Goal: Task Accomplishment & Management: Use online tool/utility

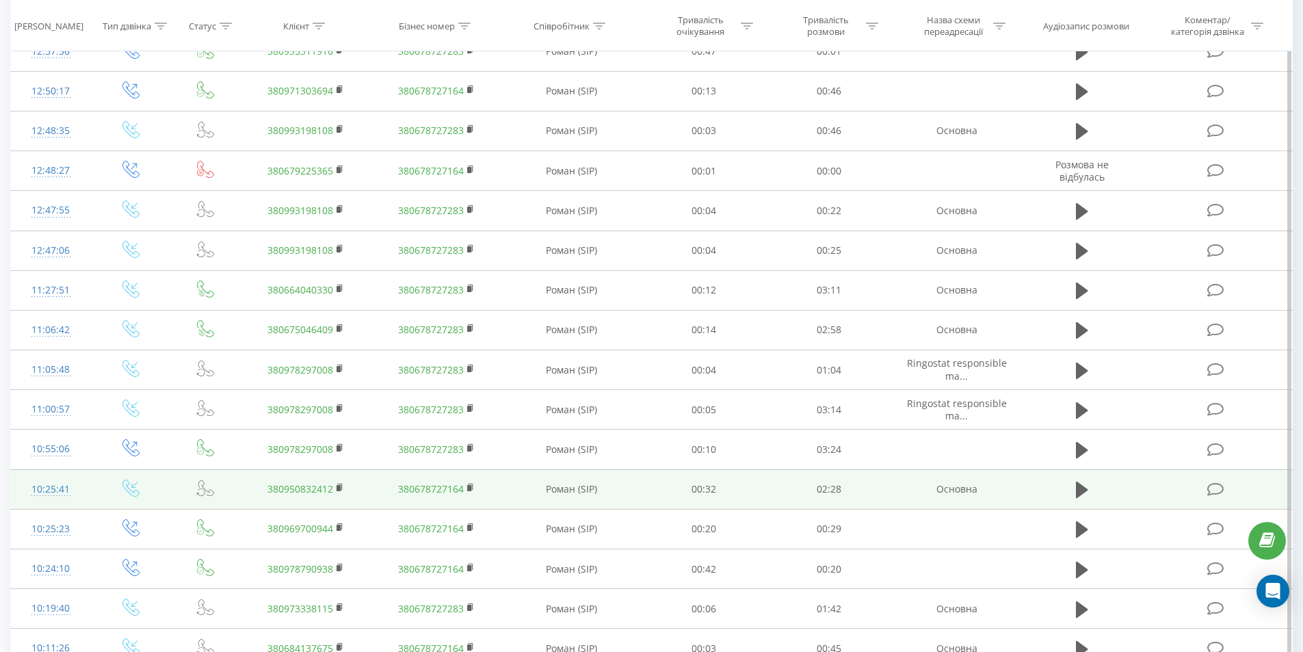
scroll to position [1157, 0]
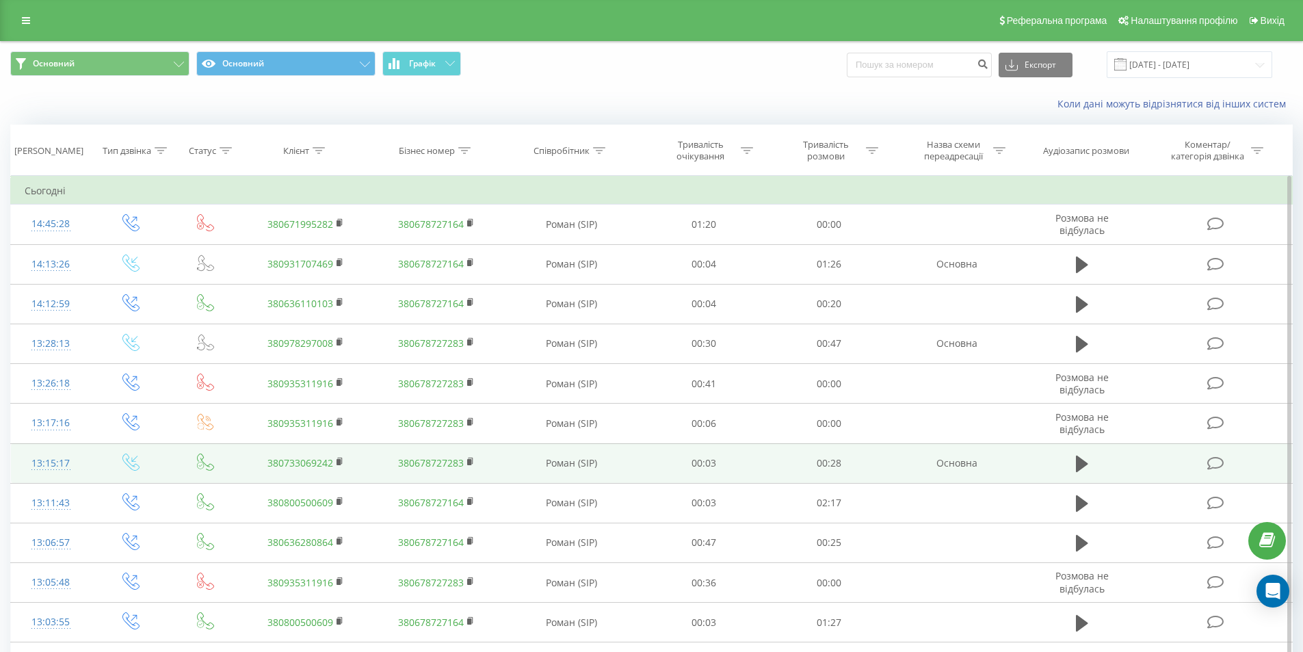
scroll to position [1157, 0]
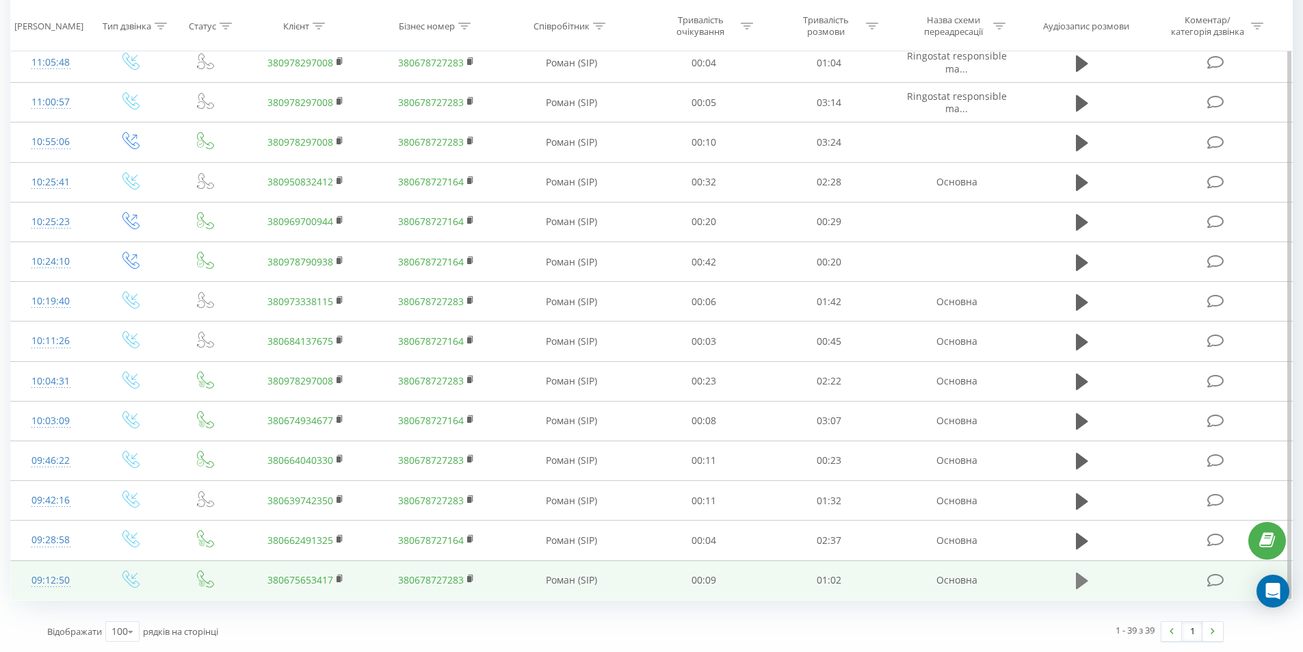
click at [1087, 581] on icon at bounding box center [1082, 580] width 12 height 16
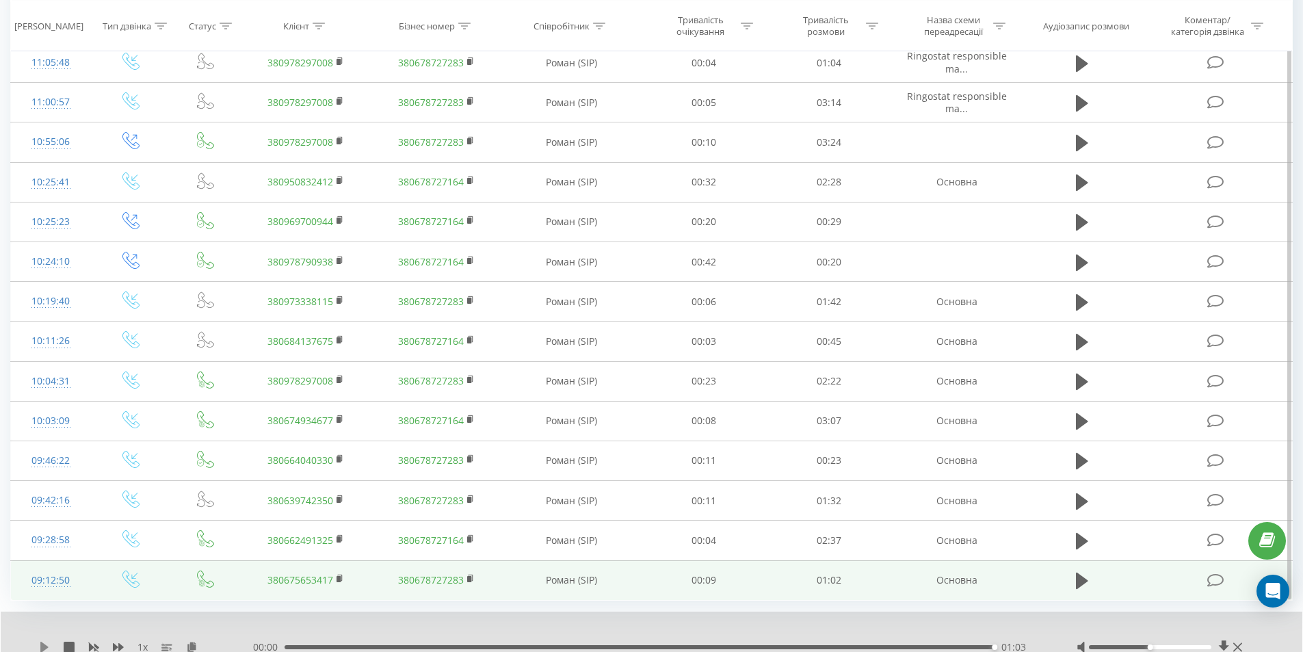
click at [40, 648] on icon at bounding box center [44, 647] width 11 height 11
click at [47, 640] on div "1 x" at bounding box center [146, 647] width 214 height 14
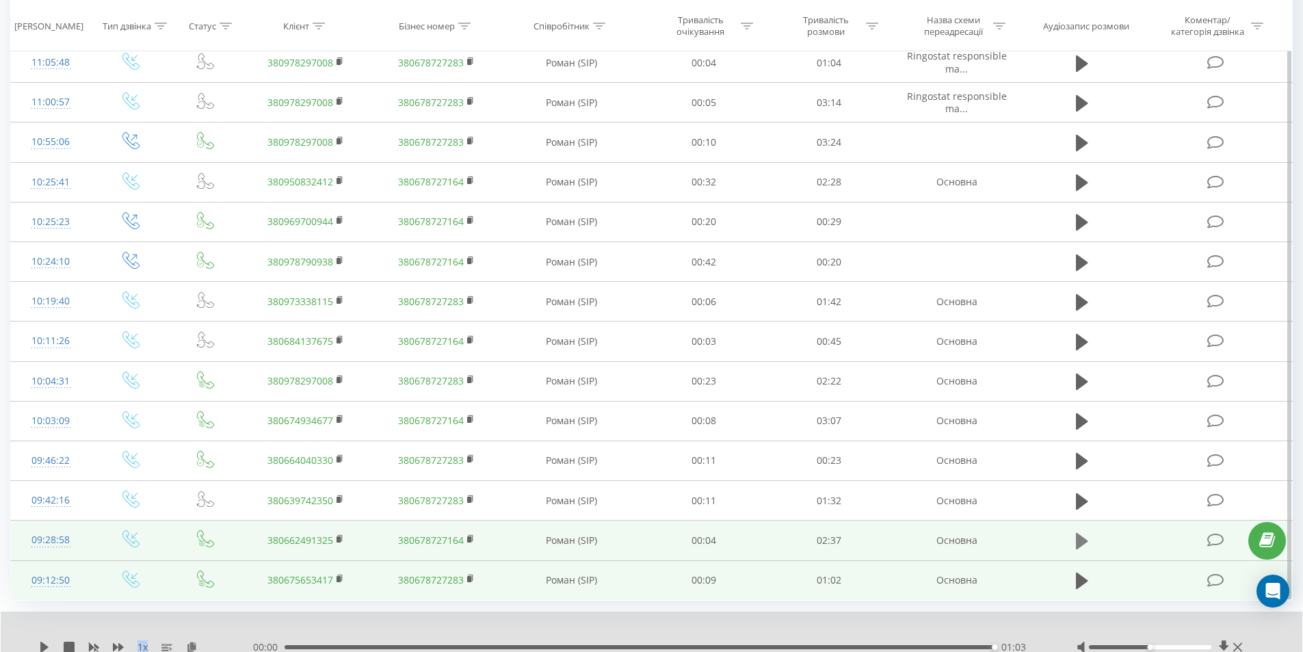
click at [1084, 538] on icon at bounding box center [1082, 540] width 12 height 19
click at [1084, 543] on icon at bounding box center [1085, 540] width 4 height 15
drag, startPoint x: 812, startPoint y: 623, endPoint x: 728, endPoint y: 615, distance: 84.5
click at [811, 624] on div at bounding box center [641, 629] width 965 height 15
click at [44, 644] on icon at bounding box center [44, 647] width 8 height 11
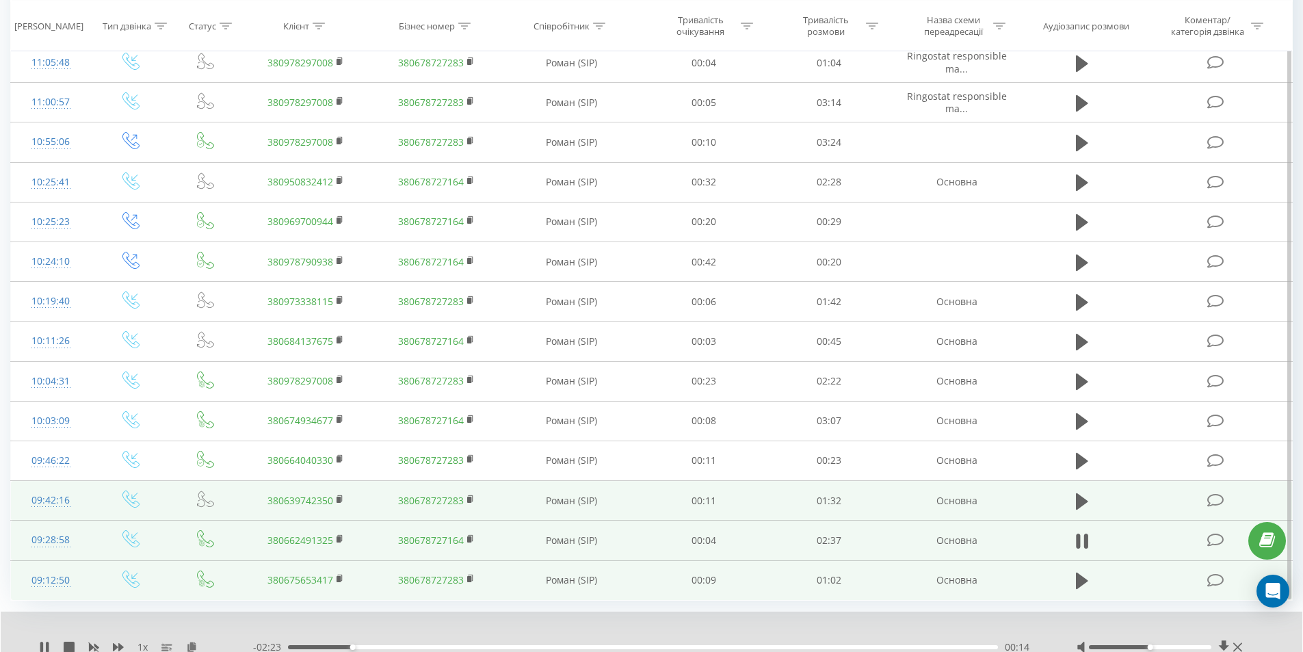
click at [1070, 499] on td at bounding box center [1082, 501] width 120 height 40
click at [1083, 508] on icon at bounding box center [1082, 501] width 12 height 19
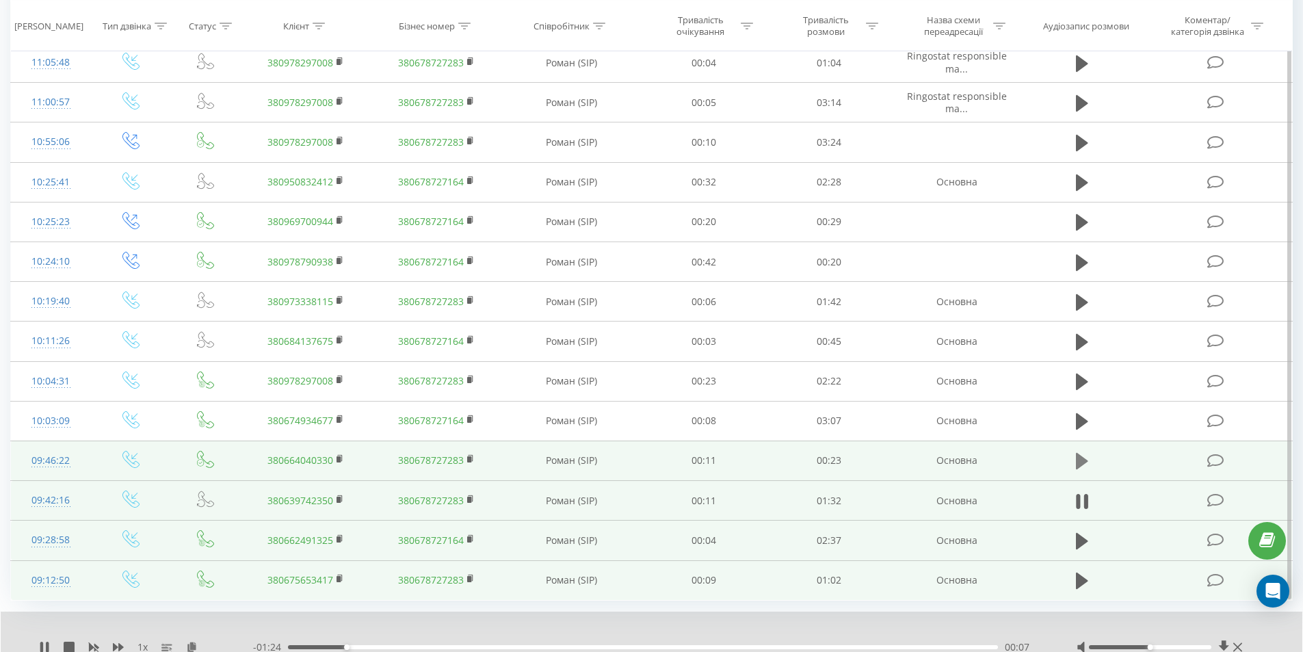
click at [1088, 466] on icon at bounding box center [1082, 460] width 12 height 19
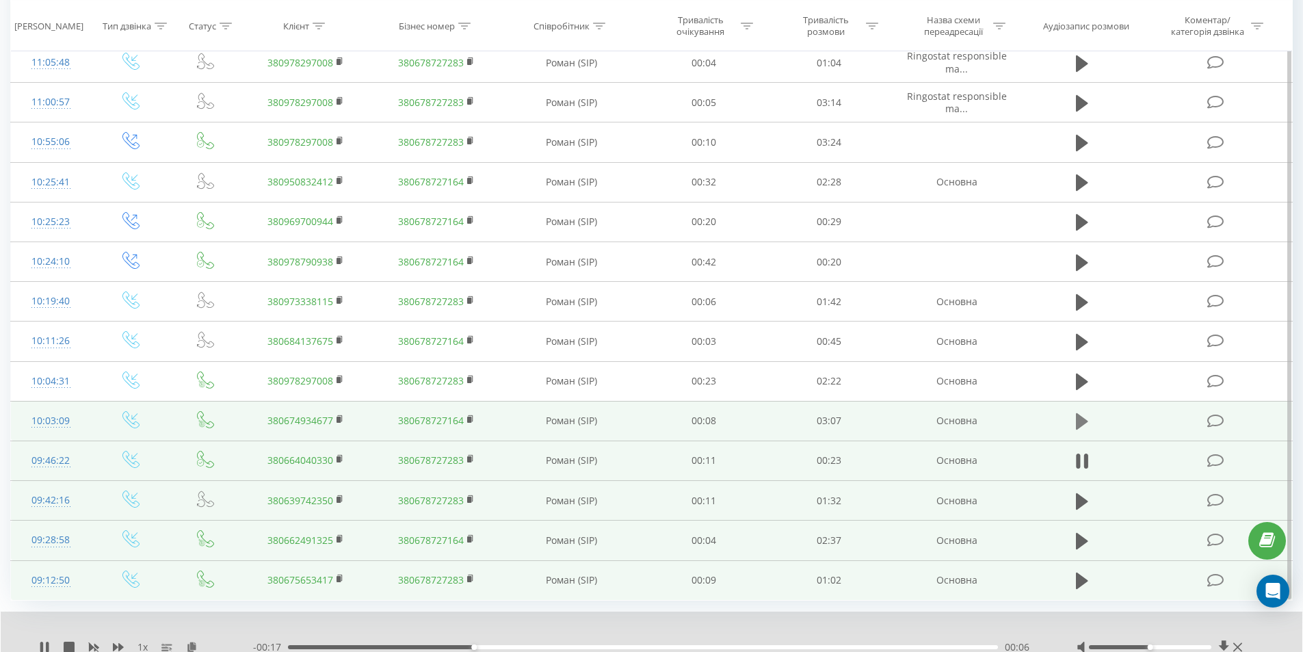
click at [1082, 422] on icon at bounding box center [1082, 421] width 12 height 16
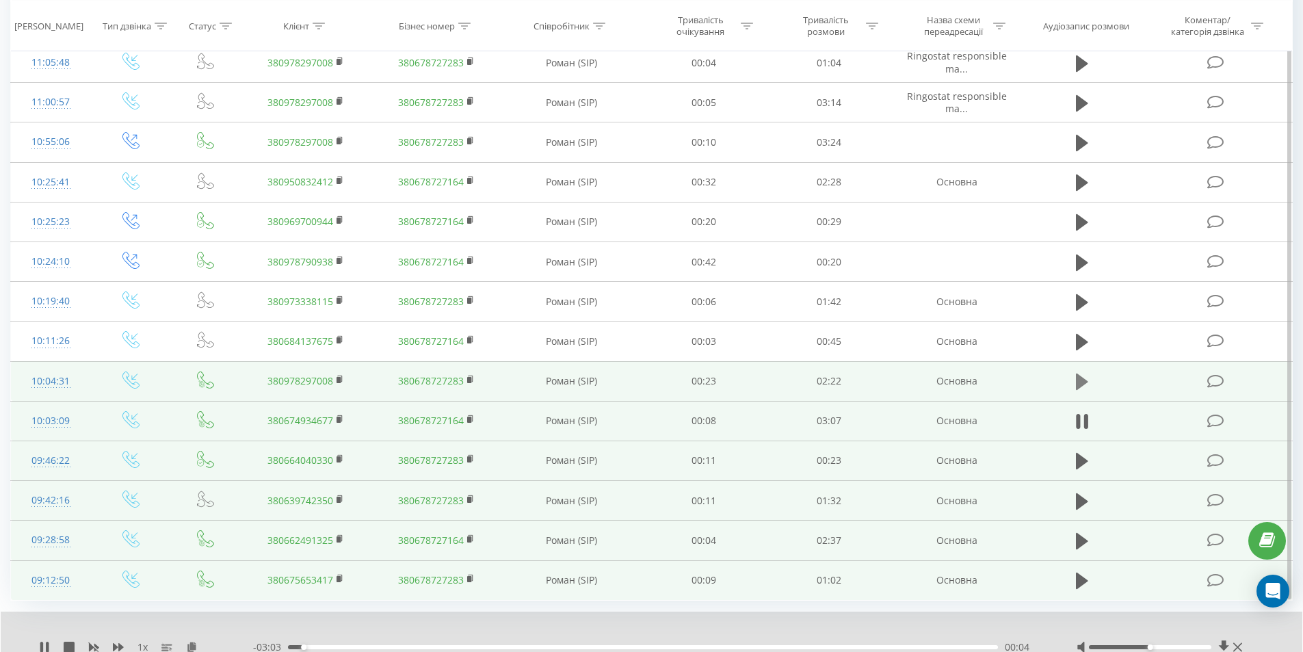
click at [1083, 375] on icon at bounding box center [1082, 381] width 12 height 19
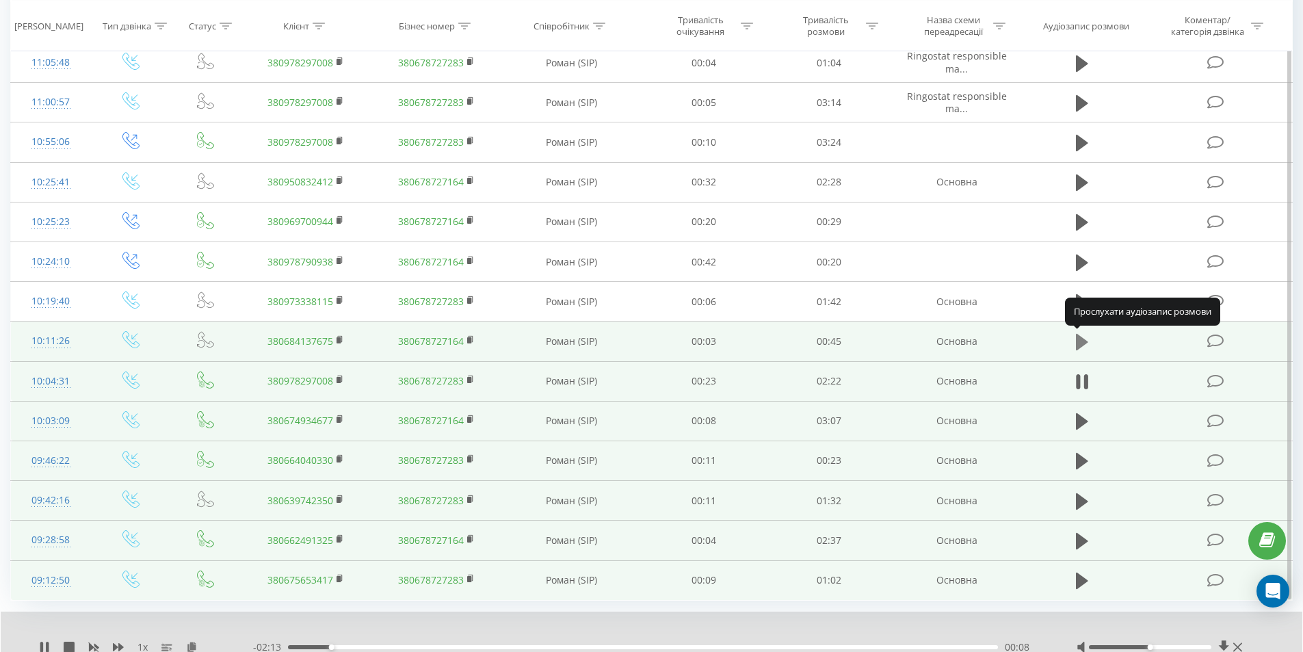
click at [1077, 339] on icon at bounding box center [1082, 342] width 12 height 16
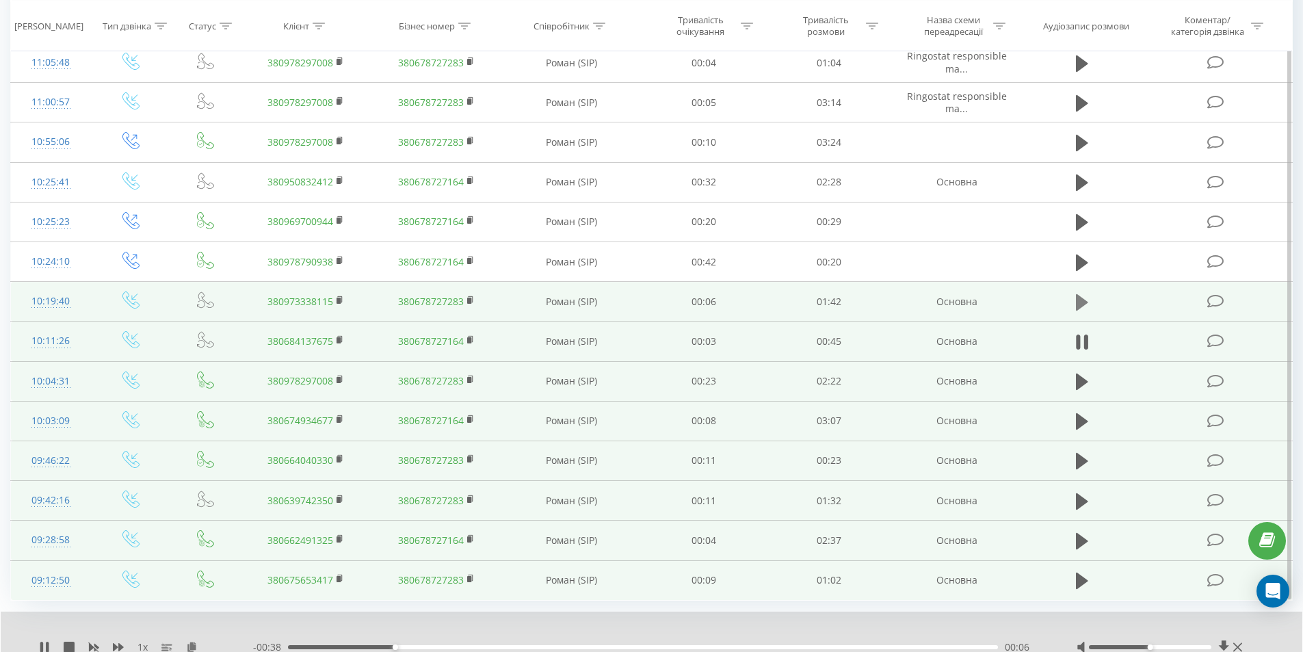
click at [1082, 300] on icon at bounding box center [1082, 302] width 12 height 16
click at [1087, 299] on icon at bounding box center [1085, 302] width 4 height 15
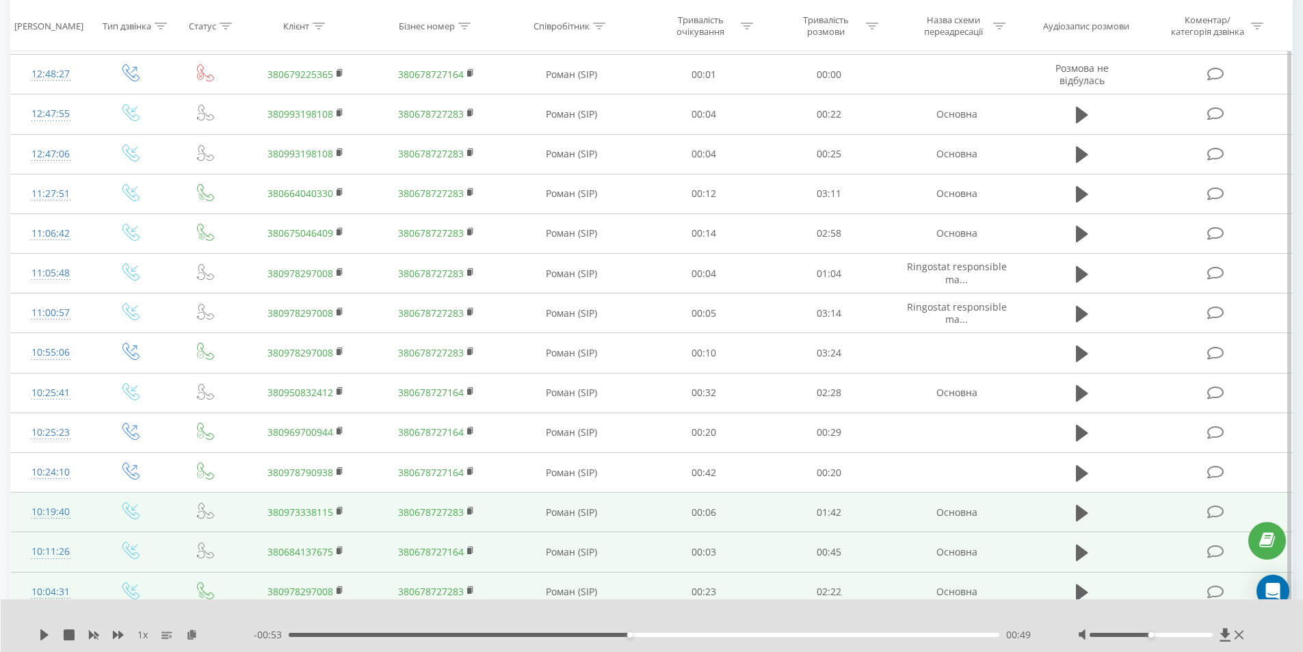
scroll to position [1084, 0]
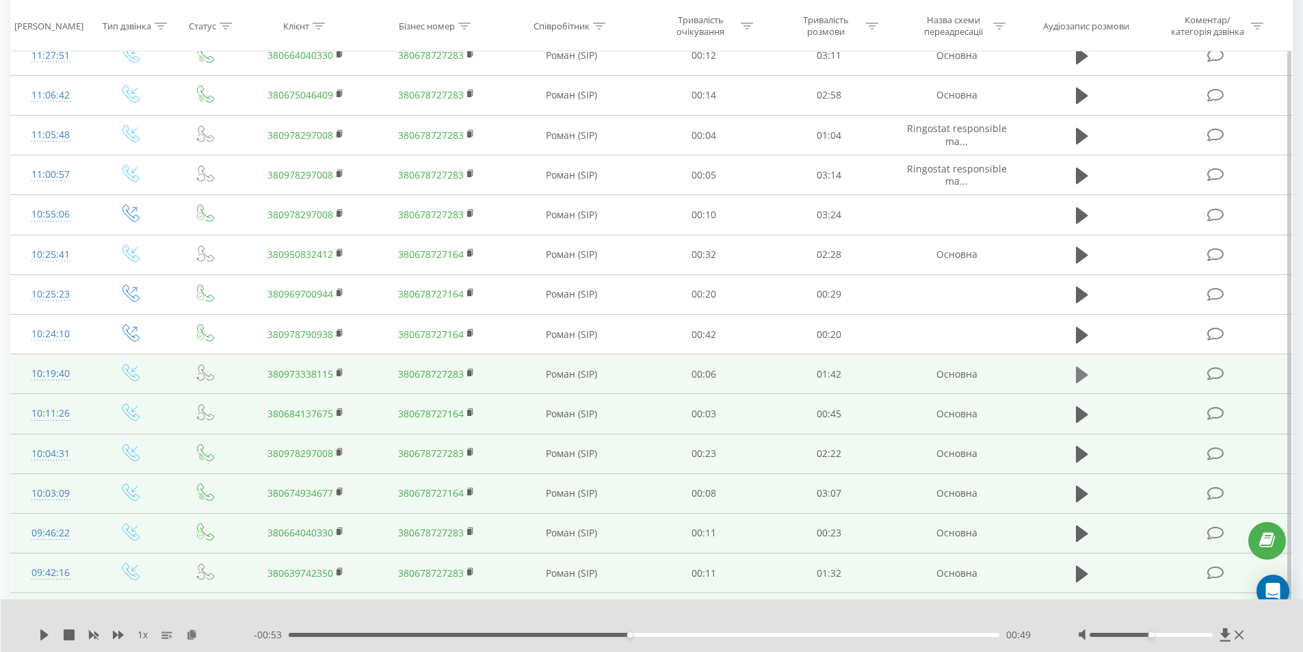
click at [1076, 378] on icon at bounding box center [1082, 375] width 12 height 16
click at [945, 639] on div "- 00:46 00:56 00:56" at bounding box center [649, 635] width 790 height 14
click at [905, 633] on div "01:29" at bounding box center [644, 635] width 711 height 4
click at [1078, 377] on icon at bounding box center [1078, 374] width 4 height 15
click at [315, 378] on link "380973338115" at bounding box center [300, 373] width 66 height 13
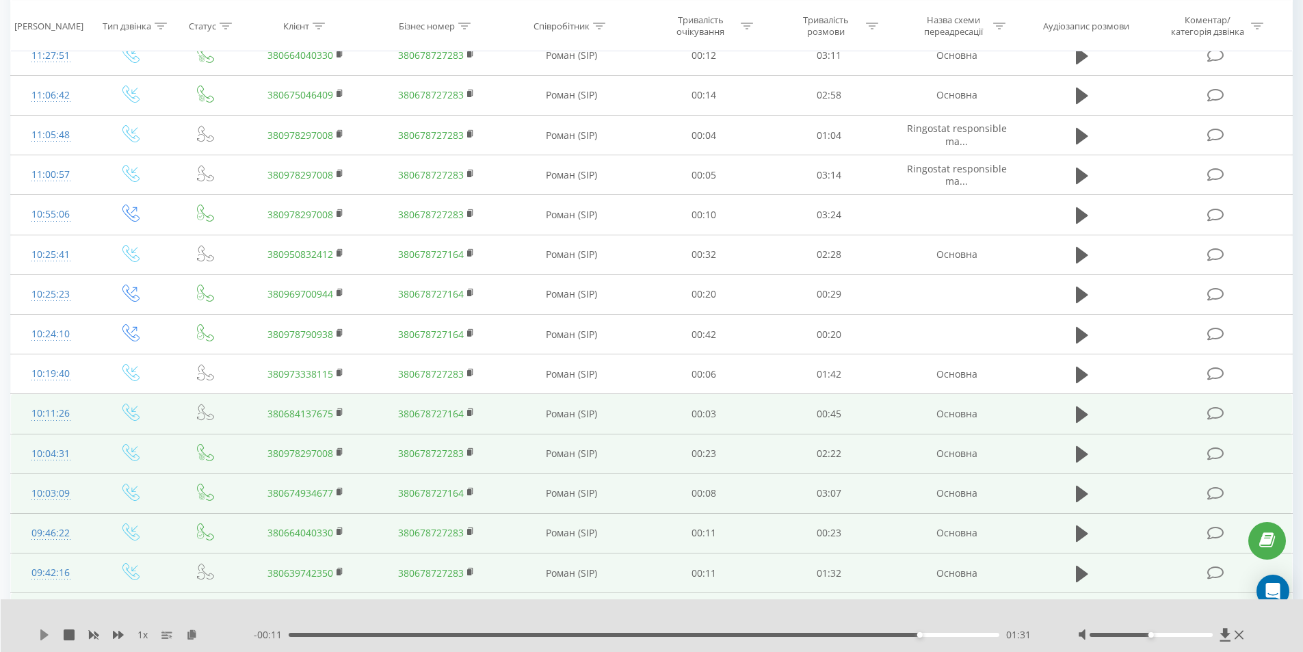
click at [47, 635] on icon at bounding box center [44, 634] width 8 height 11
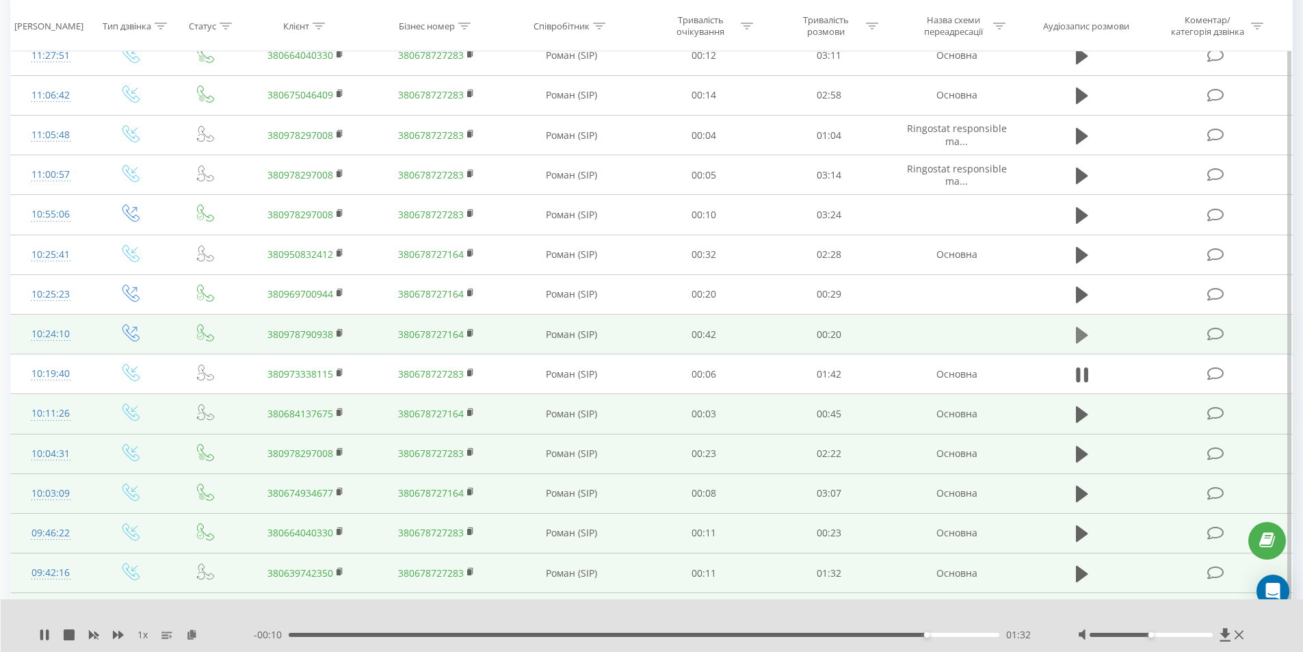
click at [1084, 338] on icon at bounding box center [1082, 335] width 12 height 19
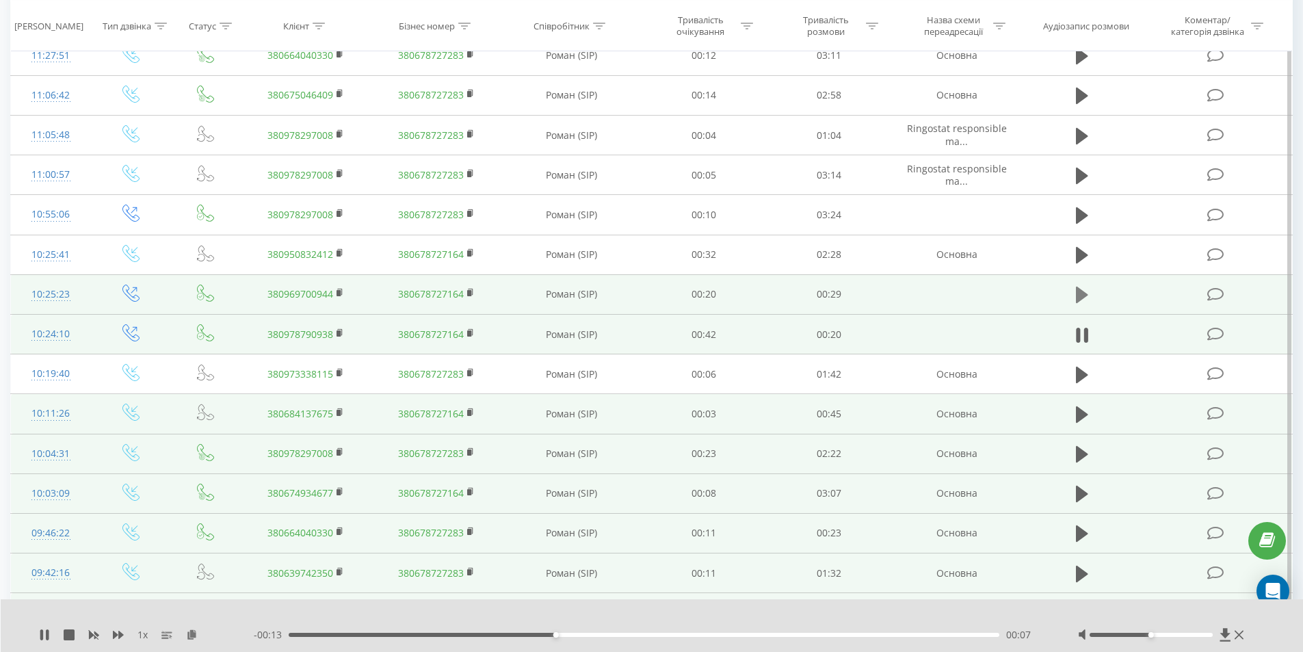
click at [1088, 295] on button at bounding box center [1082, 295] width 21 height 21
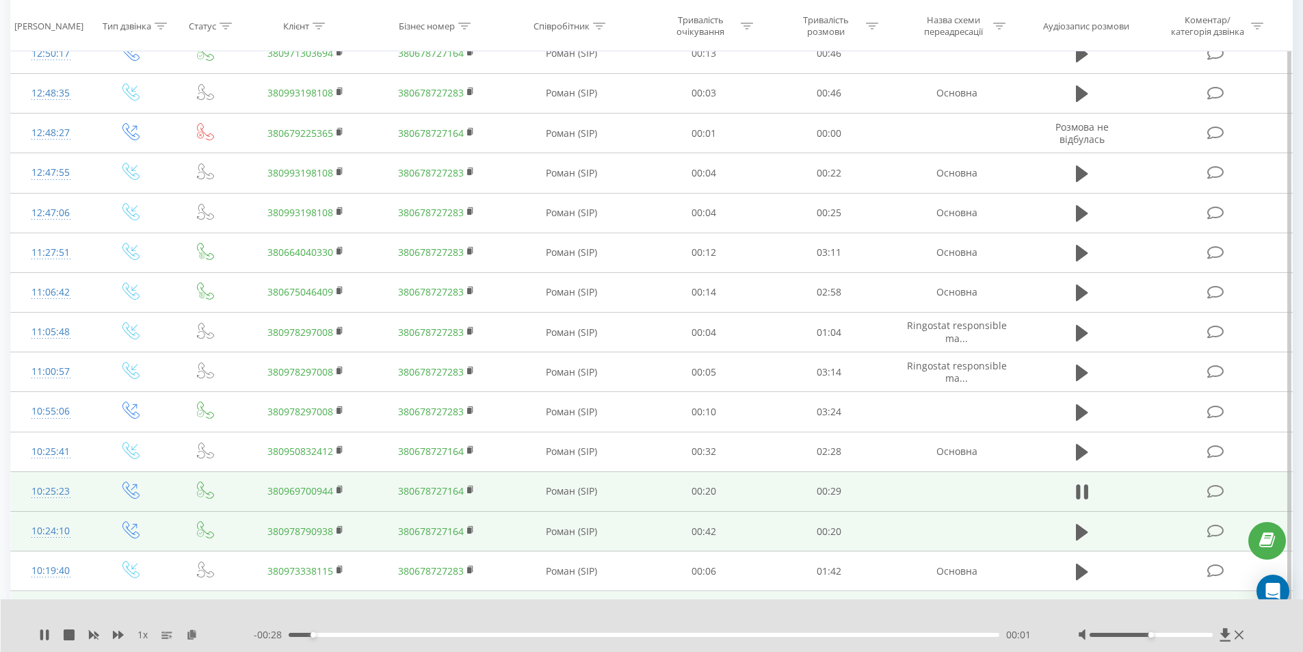
scroll to position [867, 0]
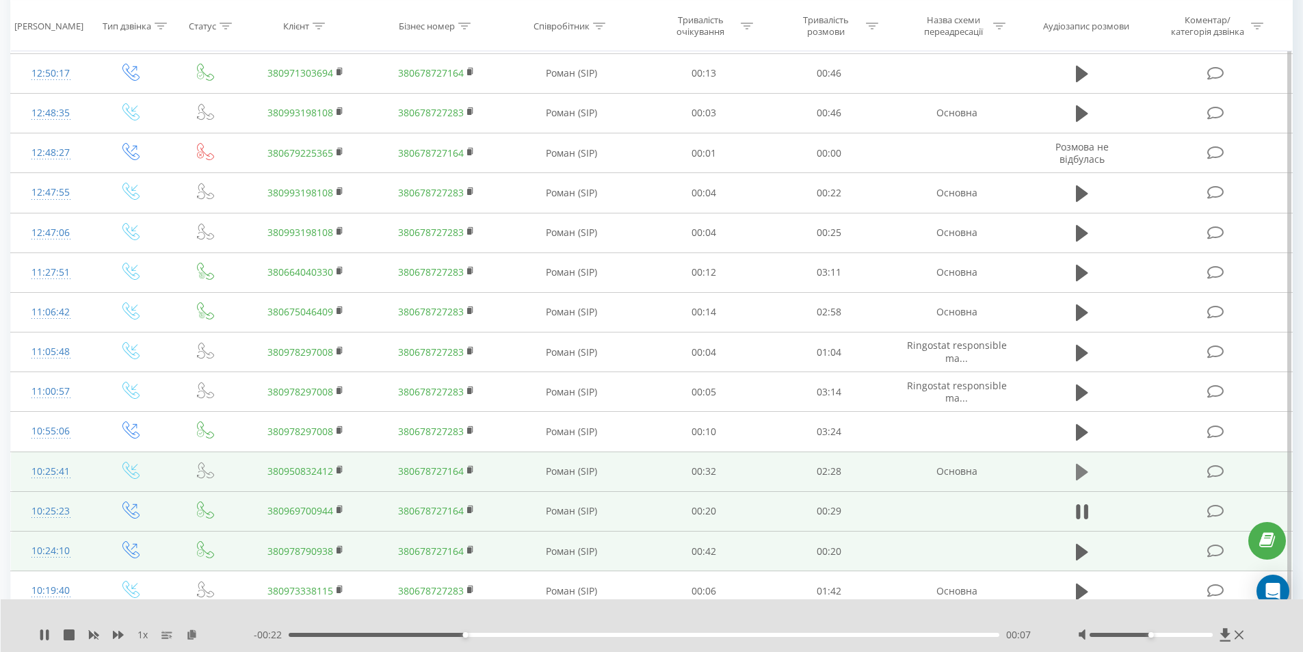
click at [1078, 471] on icon at bounding box center [1082, 472] width 12 height 16
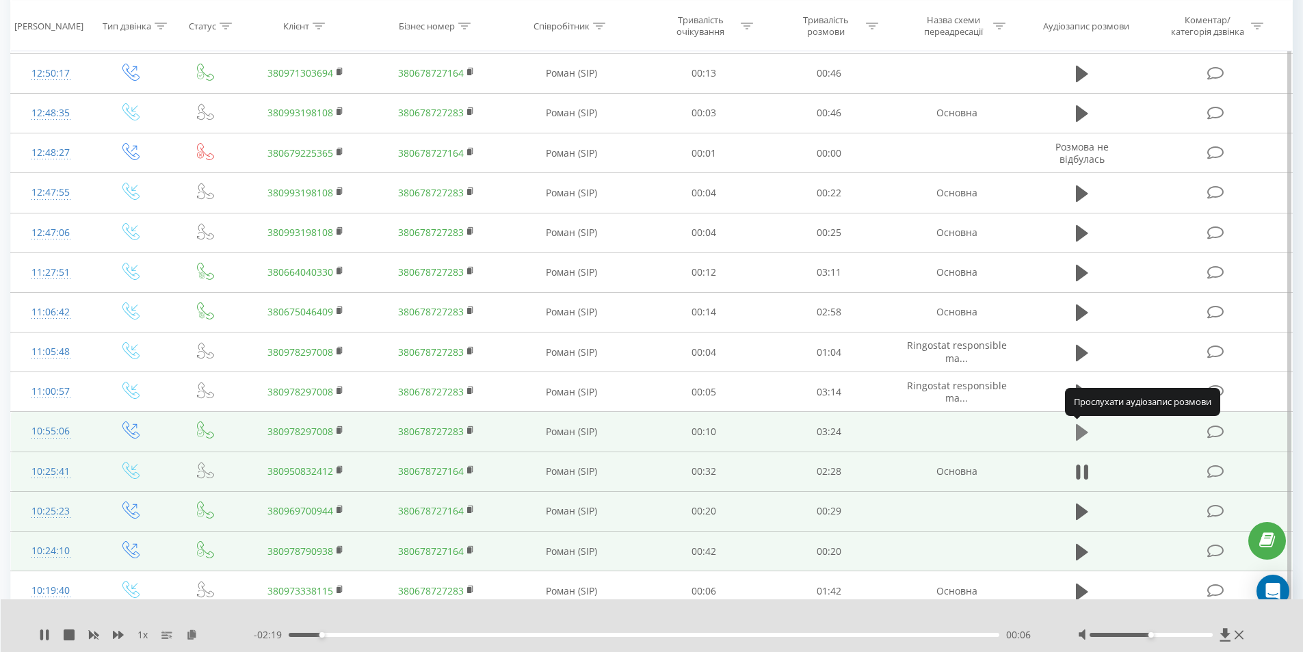
click at [1081, 430] on icon at bounding box center [1082, 432] width 12 height 16
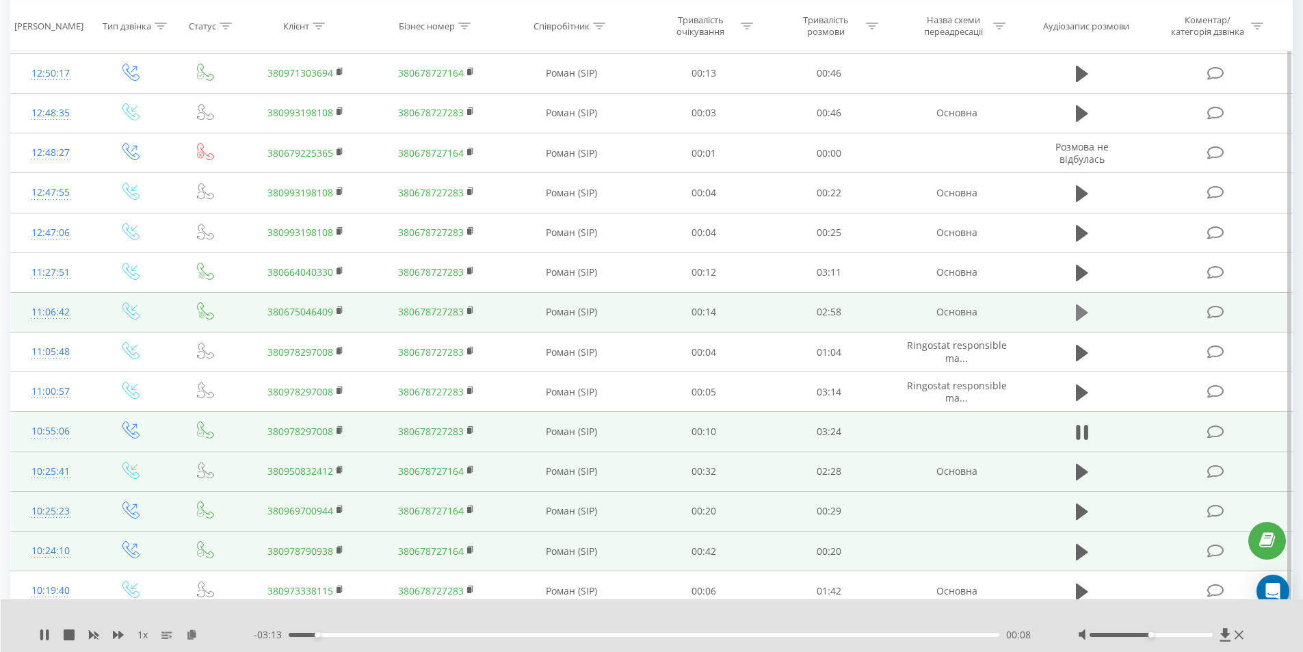
click at [1084, 310] on icon at bounding box center [1082, 312] width 12 height 19
click at [1079, 312] on icon at bounding box center [1078, 312] width 4 height 15
click at [42, 637] on icon at bounding box center [44, 634] width 8 height 11
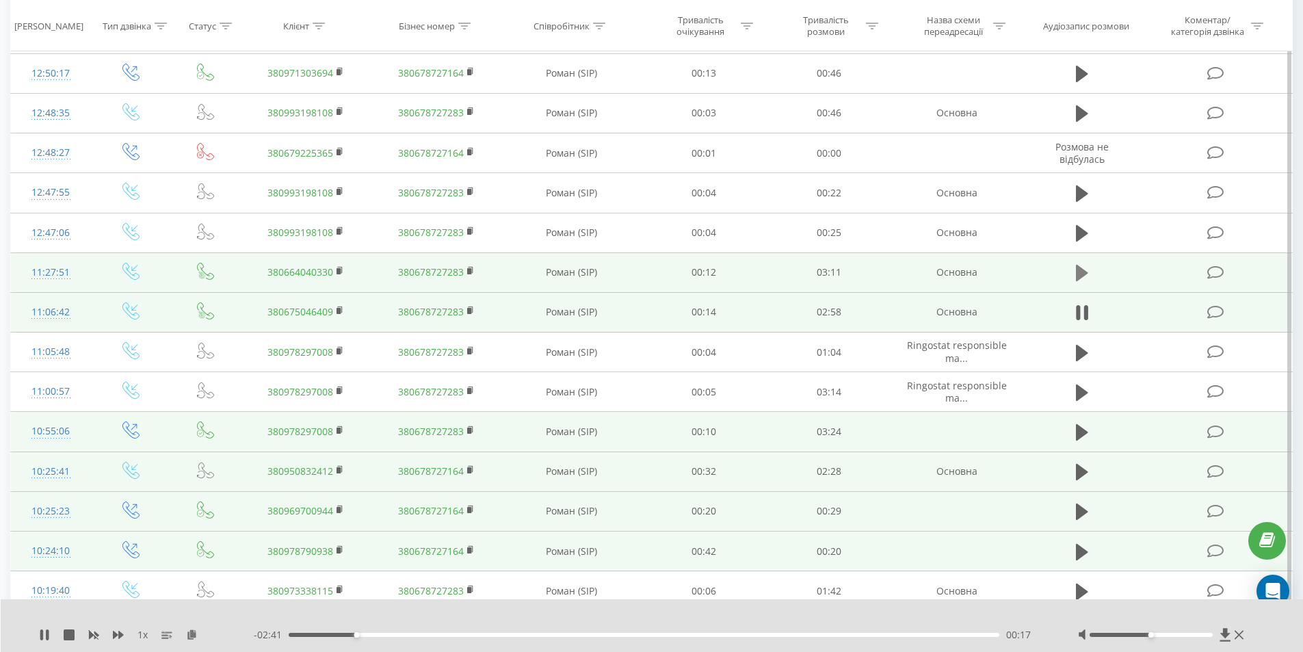
click at [1085, 280] on icon at bounding box center [1082, 272] width 12 height 19
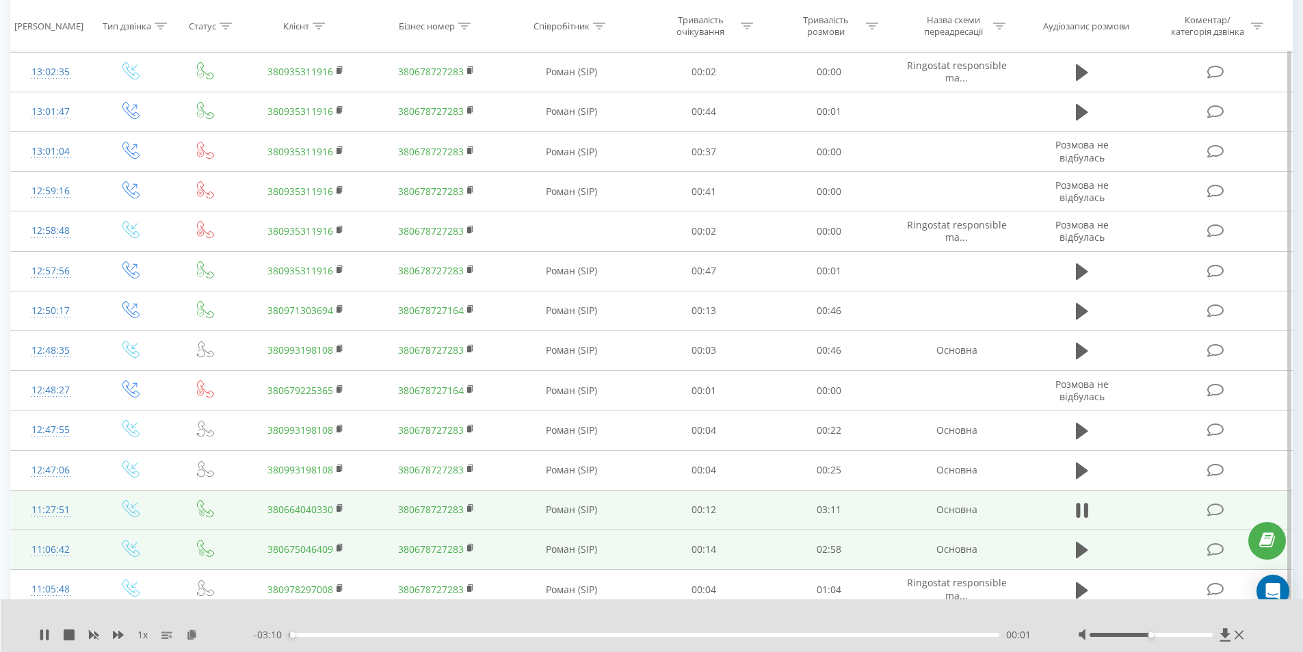
scroll to position [618, 0]
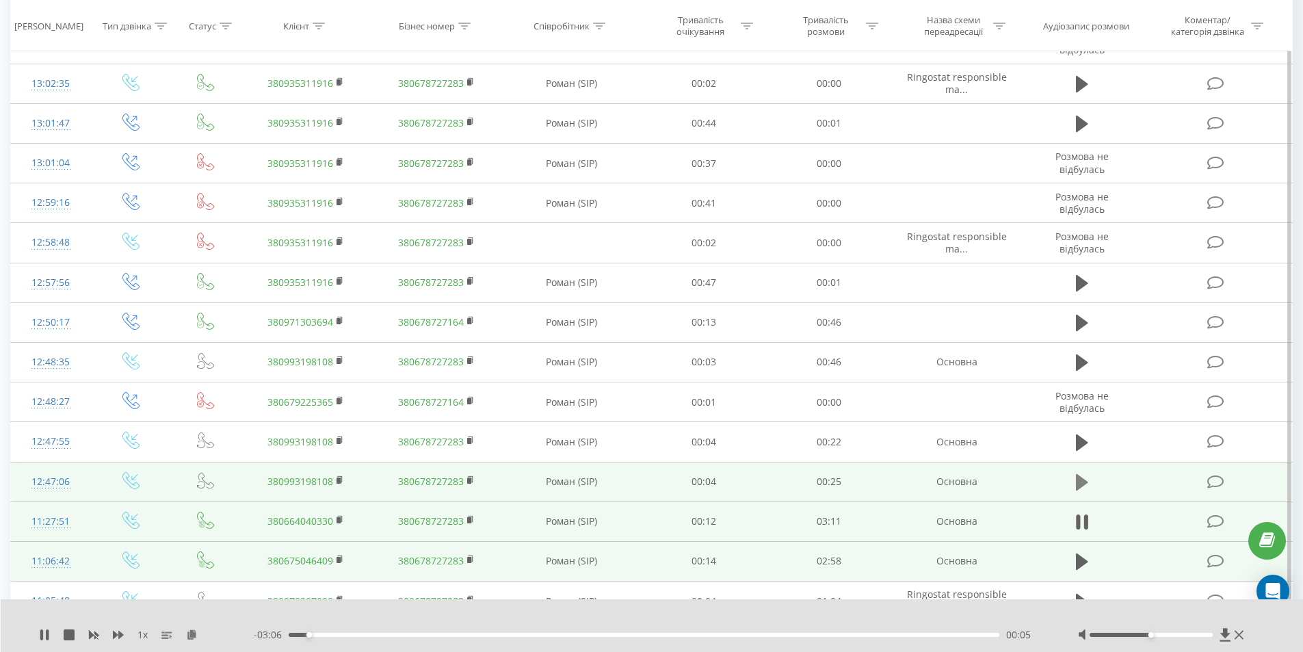
click at [1077, 475] on icon at bounding box center [1082, 482] width 12 height 16
click at [1085, 474] on icon at bounding box center [1082, 482] width 12 height 19
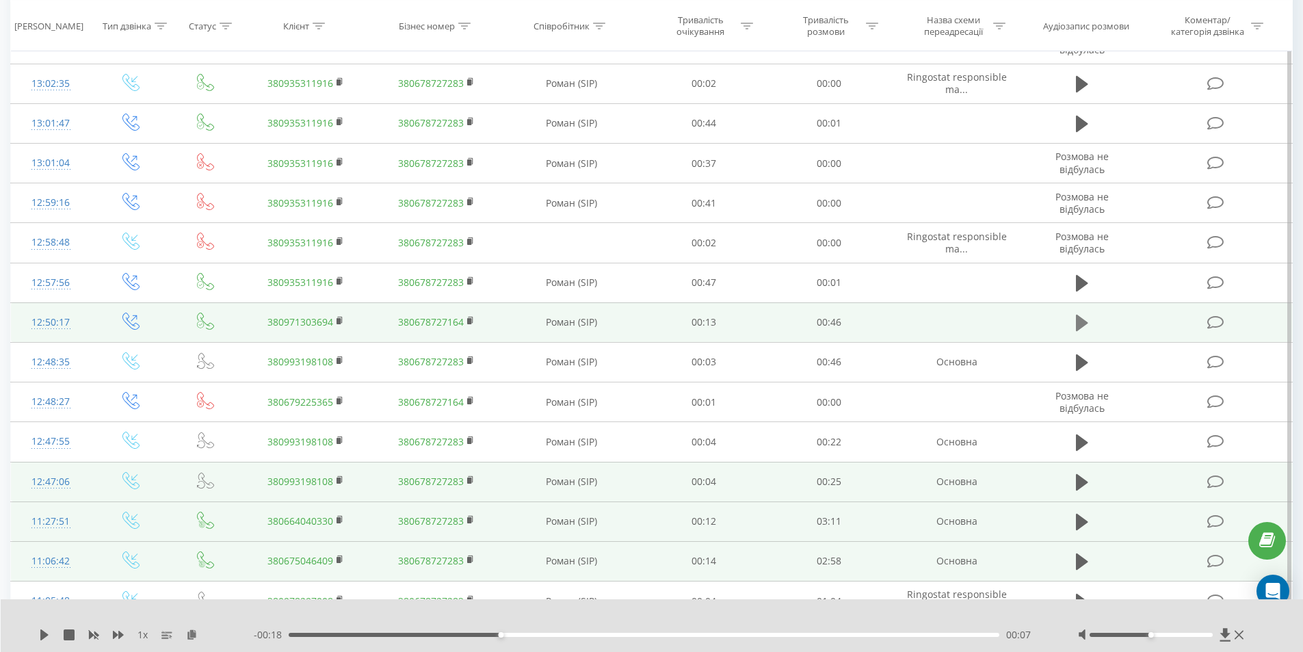
click at [1084, 315] on icon at bounding box center [1082, 322] width 12 height 19
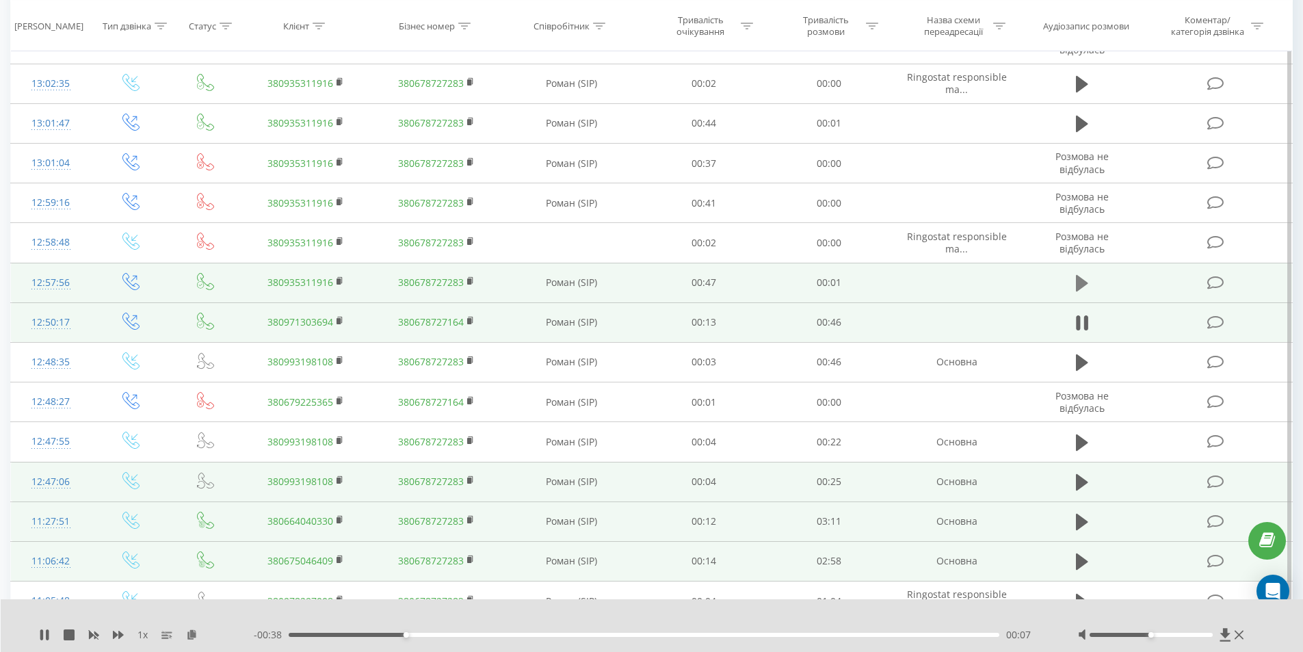
click at [1081, 286] on icon at bounding box center [1082, 283] width 12 height 16
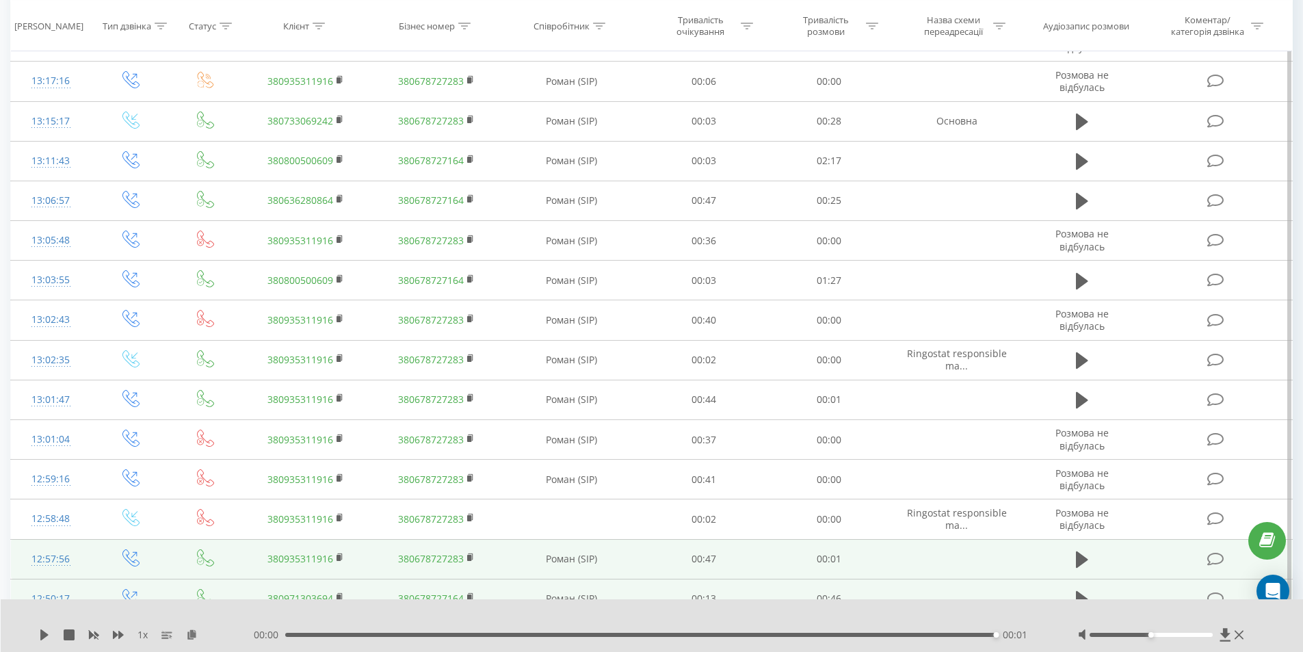
scroll to position [340, 0]
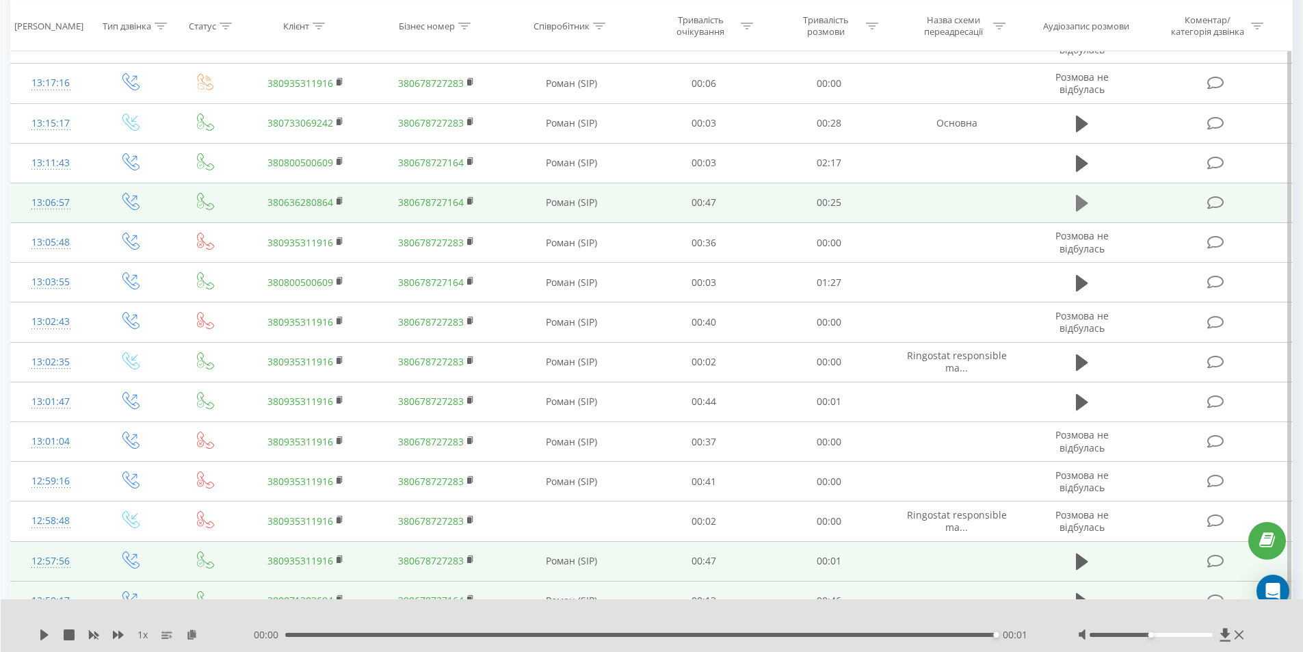
click at [1085, 199] on icon at bounding box center [1082, 203] width 12 height 19
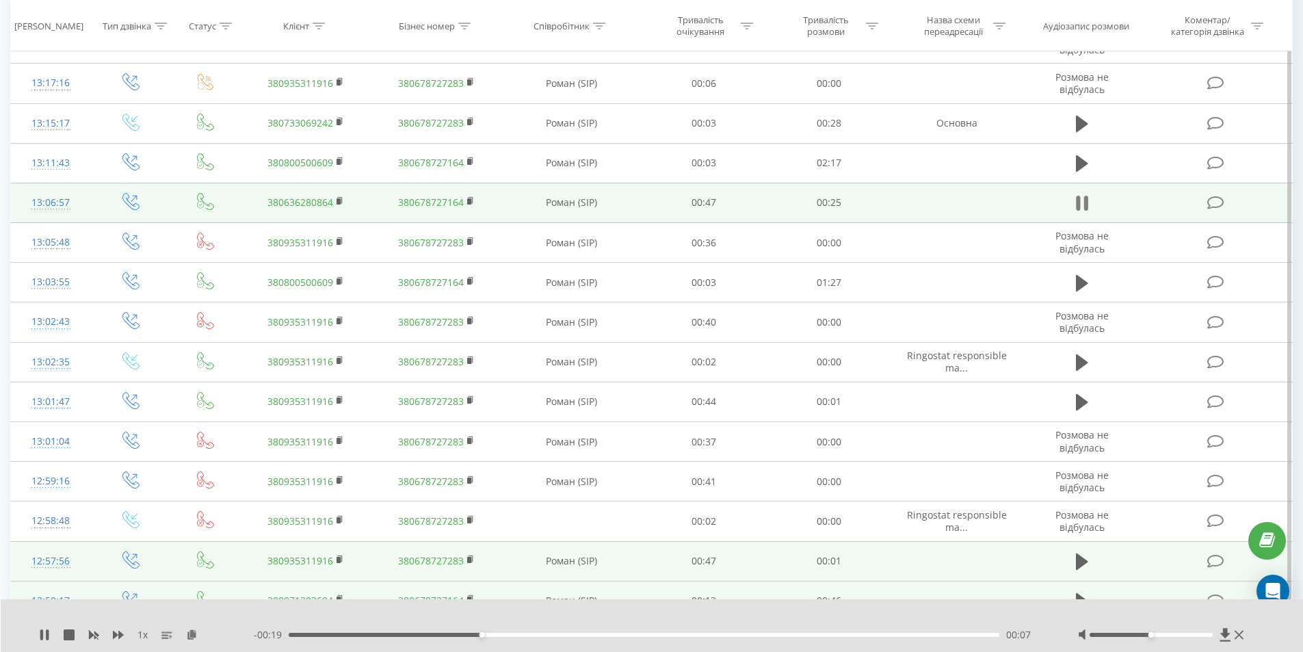
click at [1080, 202] on icon at bounding box center [1082, 203] width 12 height 19
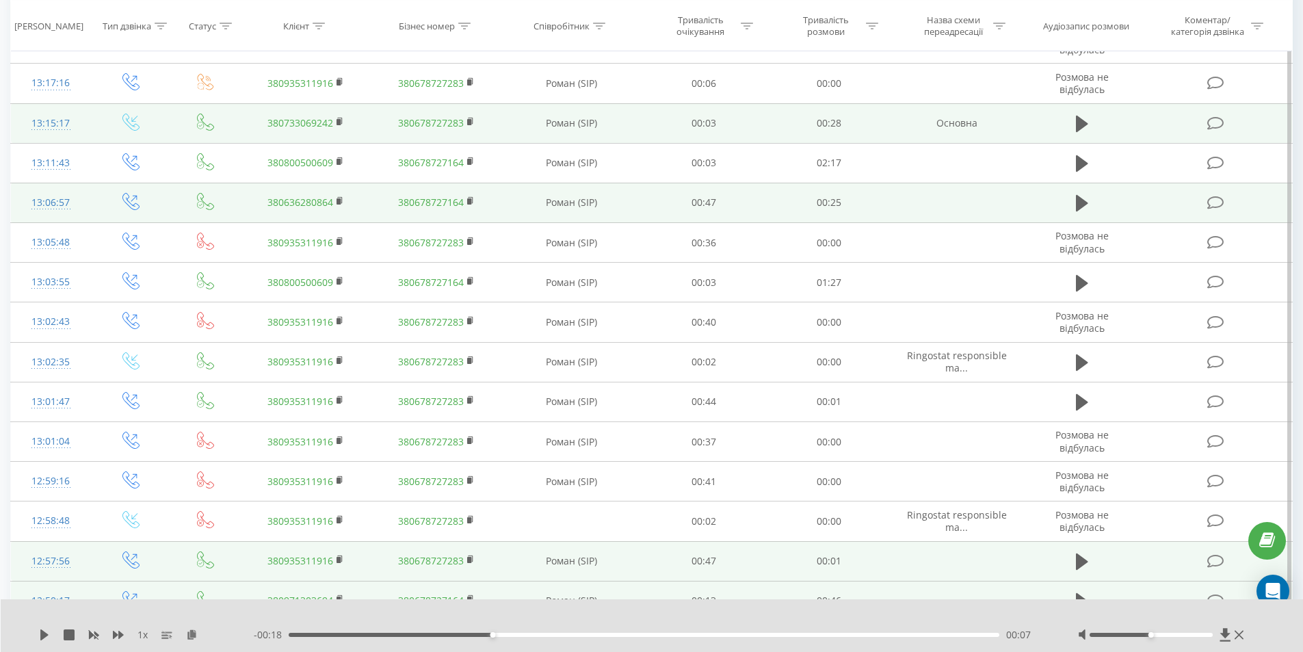
click at [1094, 116] on td at bounding box center [1082, 123] width 120 height 40
click at [1077, 122] on icon at bounding box center [1082, 124] width 12 height 16
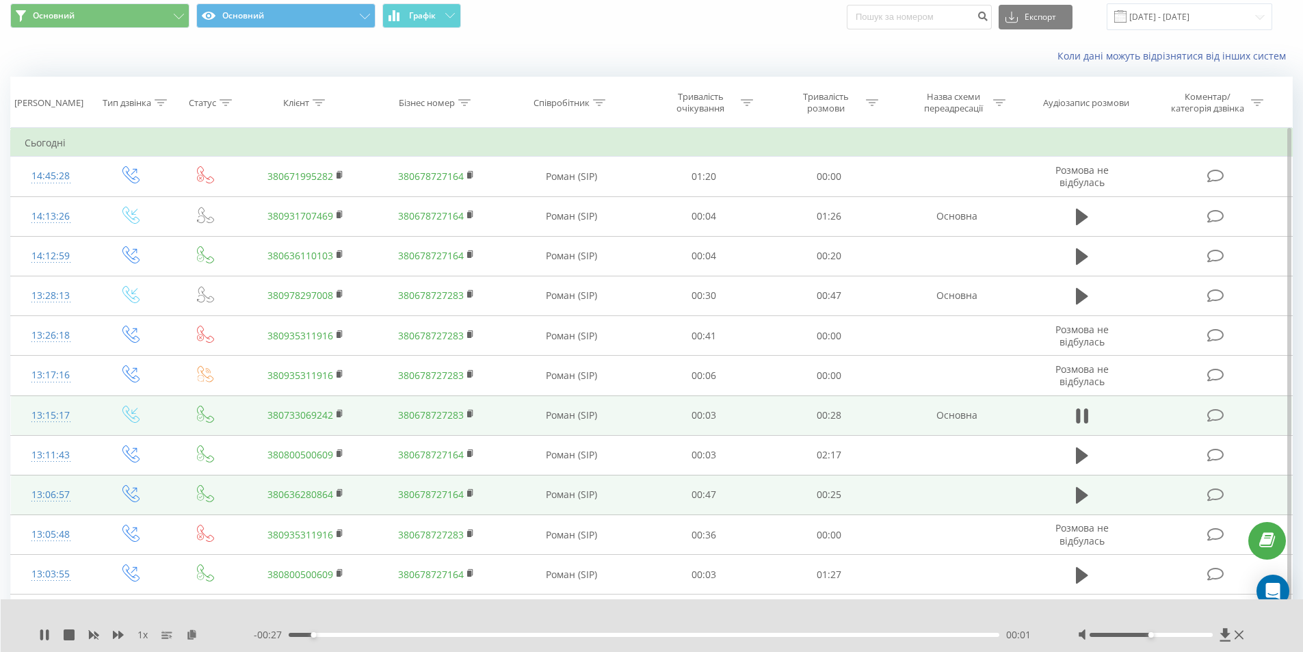
scroll to position [42, 0]
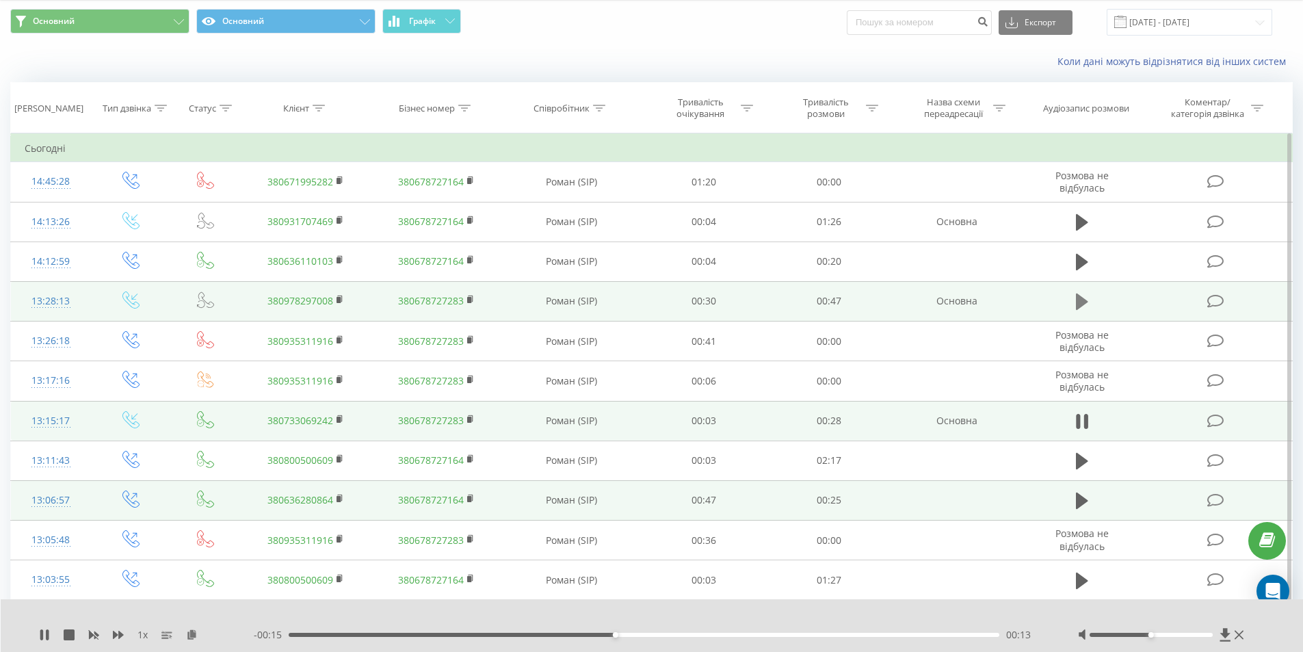
click at [1078, 296] on icon at bounding box center [1082, 301] width 12 height 16
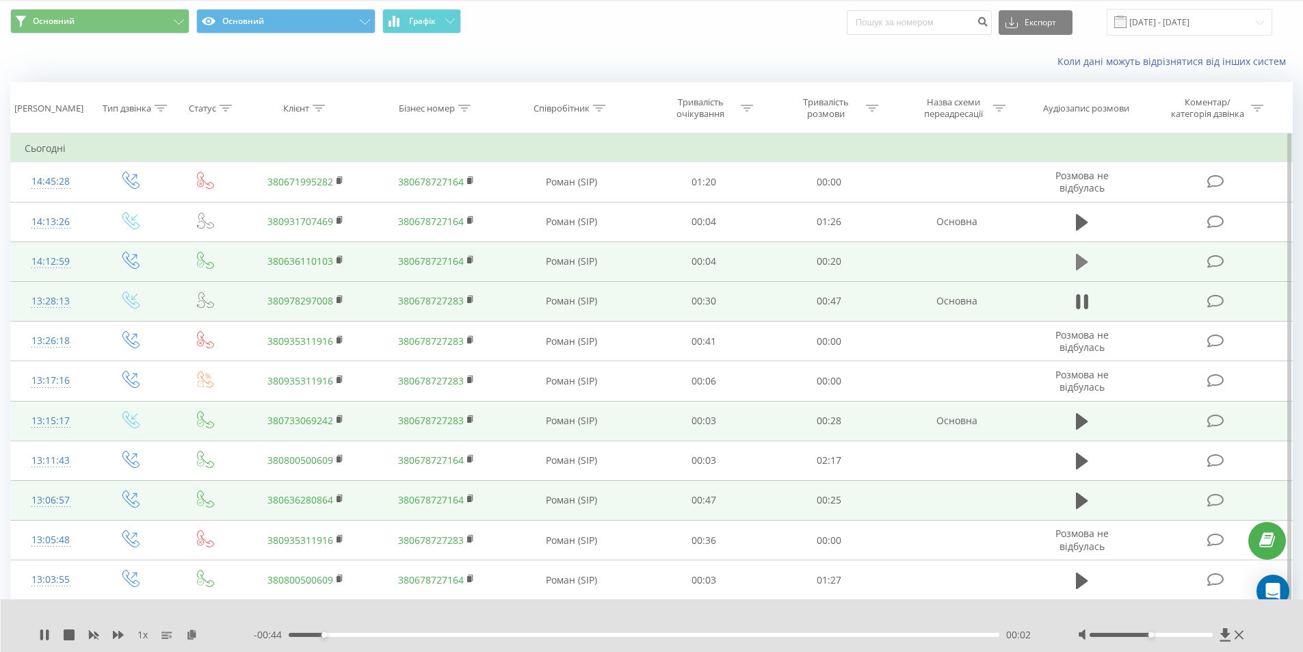
click at [1088, 259] on icon at bounding box center [1082, 261] width 12 height 19
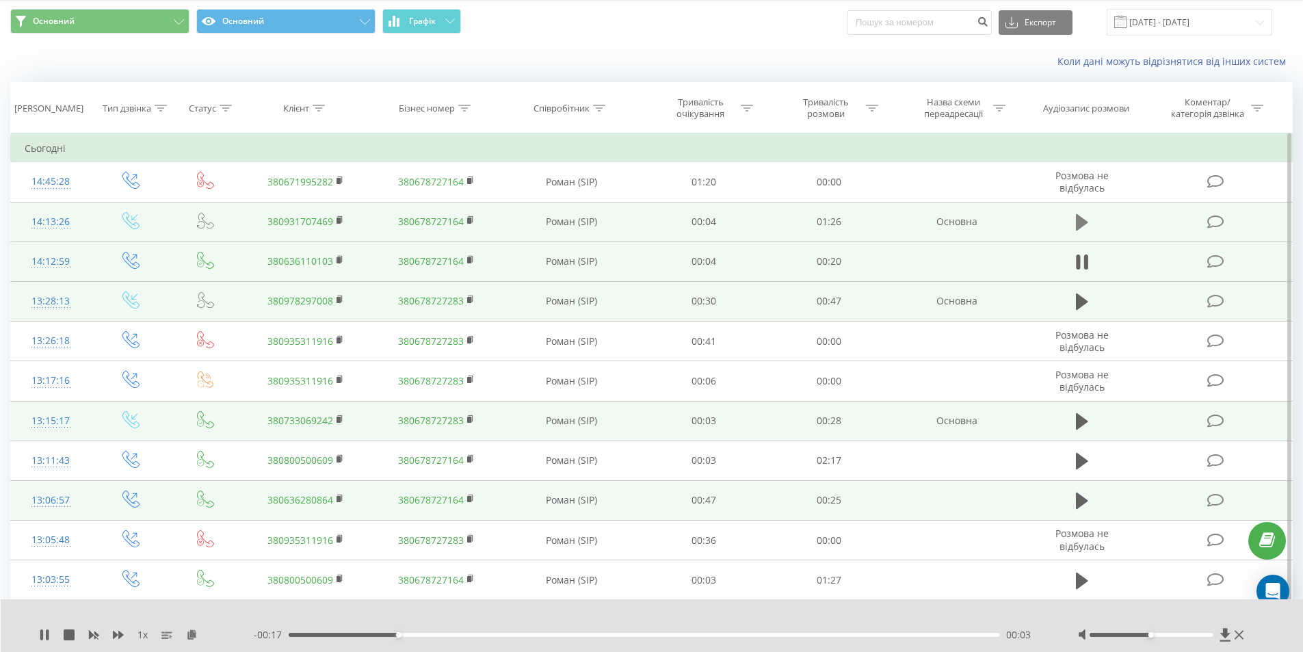
click at [1081, 224] on icon at bounding box center [1082, 222] width 12 height 16
click at [1083, 222] on icon at bounding box center [1082, 222] width 12 height 19
